Goal: Book appointment/travel/reservation

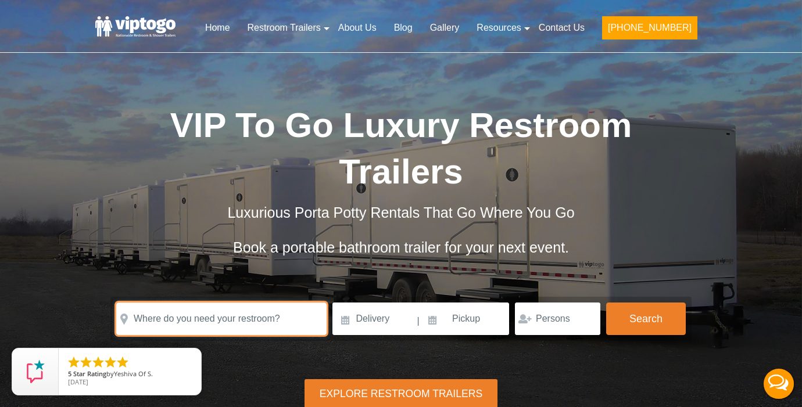
click at [222, 324] on input "text" at bounding box center [221, 319] width 210 height 33
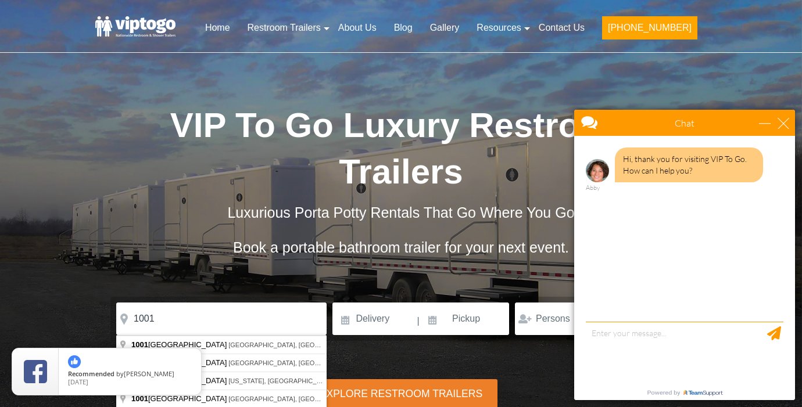
type input "[STREET_ADDRESS]"
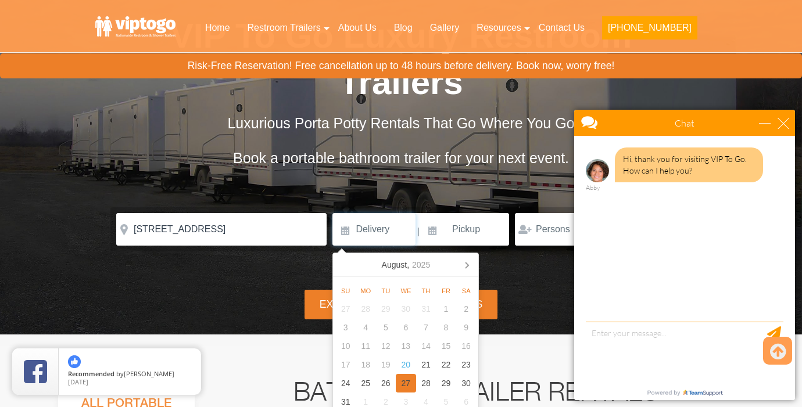
scroll to position [91, 0]
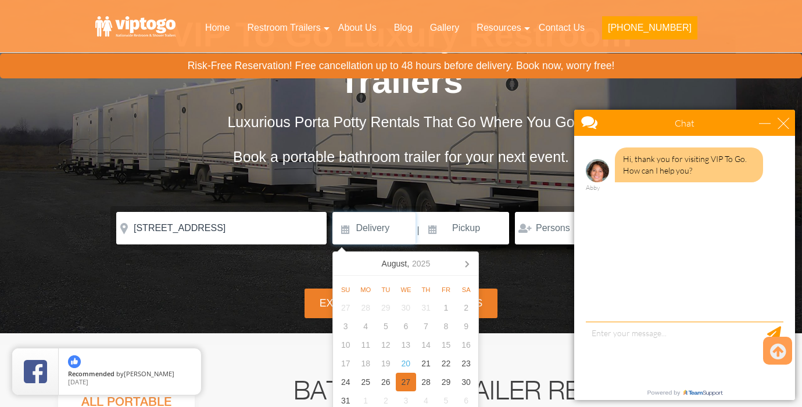
click at [406, 382] on div "27" at bounding box center [406, 382] width 20 height 19
type input "[DATE]"
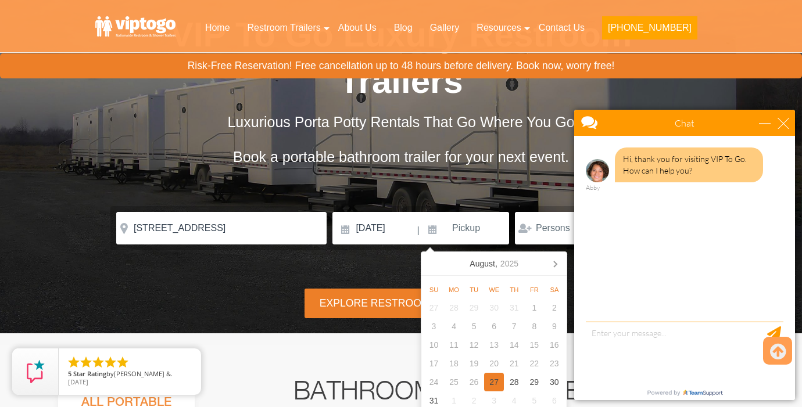
click at [490, 384] on div "27" at bounding box center [494, 382] width 20 height 19
type input "[DATE]"
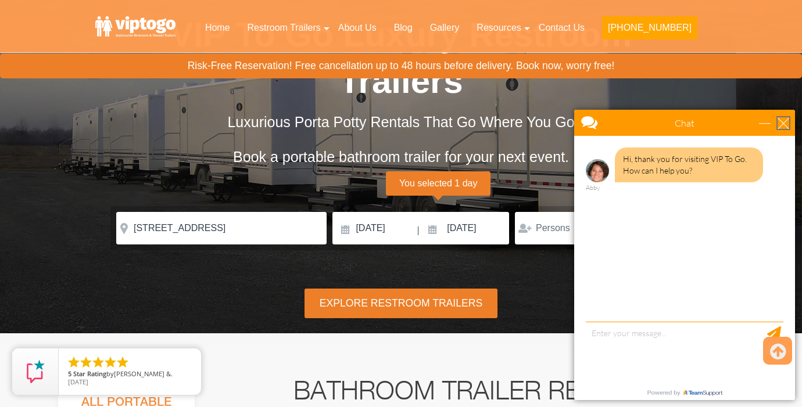
click at [787, 122] on div "close" at bounding box center [783, 123] width 12 height 12
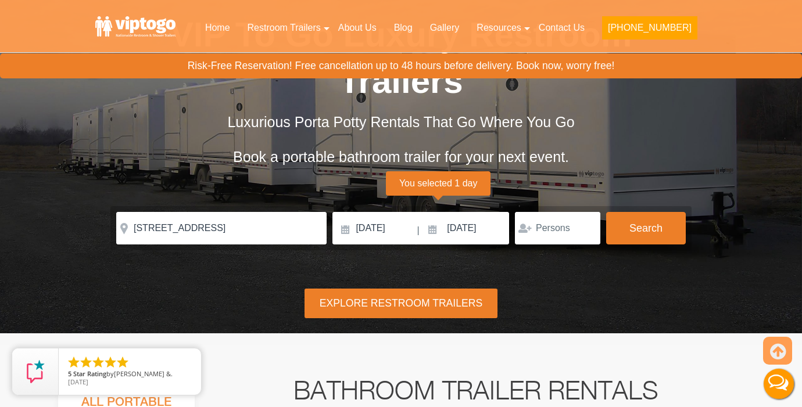
scroll to position [0, 0]
click at [538, 241] on input "number" at bounding box center [557, 228] width 85 height 33
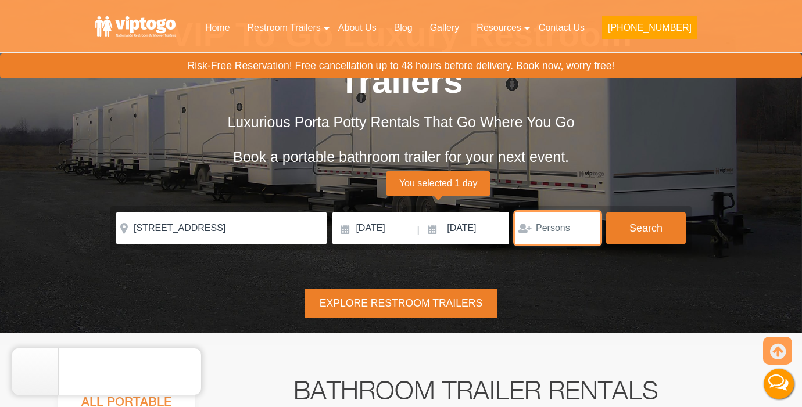
click at [581, 223] on input "number" at bounding box center [557, 228] width 85 height 33
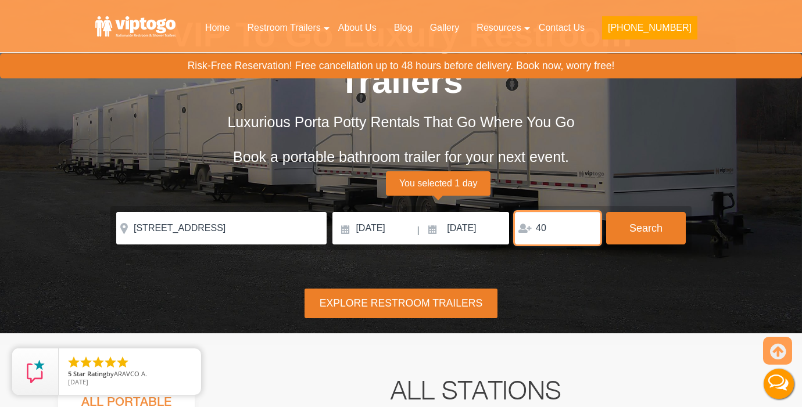
type input "4"
click at [685, 220] on form "Please Input Valid address with zipcode Please Input Valid address with zipcode…" at bounding box center [400, 228] width 581 height 44
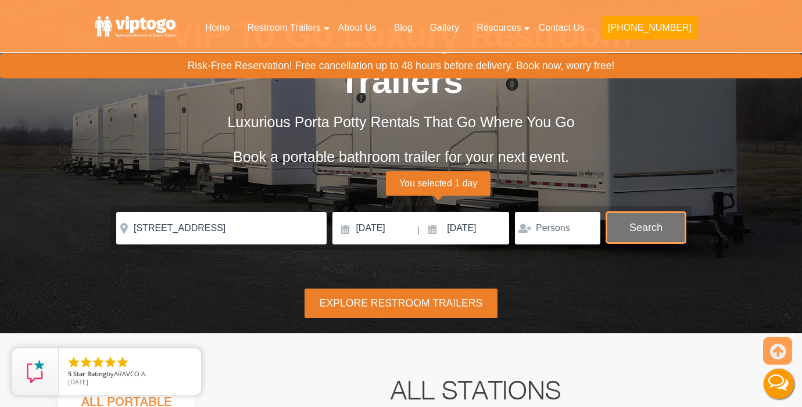
click at [658, 220] on button "Search" at bounding box center [646, 227] width 80 height 31
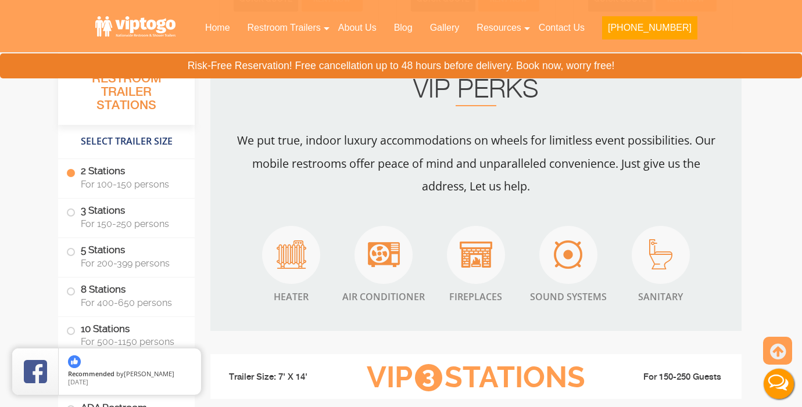
scroll to position [974, 0]
